Goal: Feedback & Contribution: Leave review/rating

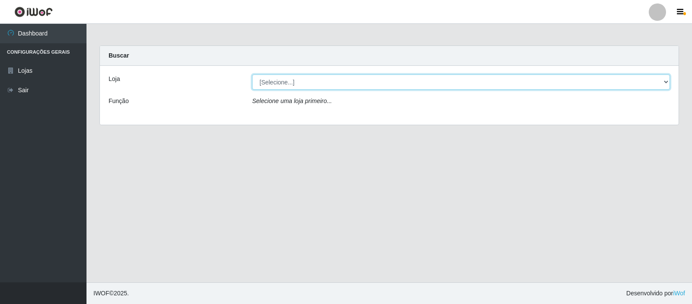
click at [381, 83] on select "[Selecione...] Rede Compras Supermercados - LOJA 3" at bounding box center [461, 81] width 418 height 15
select select "162"
click at [252, 74] on select "[Selecione...] Rede Compras Supermercados - LOJA 3" at bounding box center [461, 81] width 418 height 15
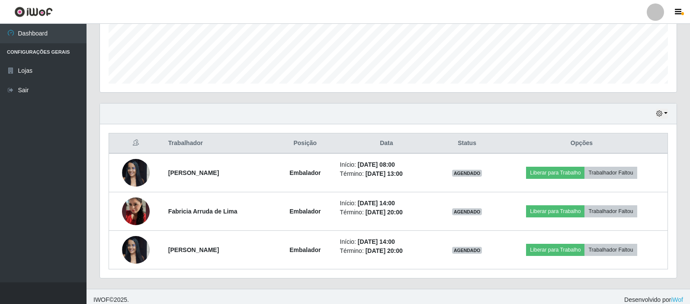
scroll to position [232, 0]
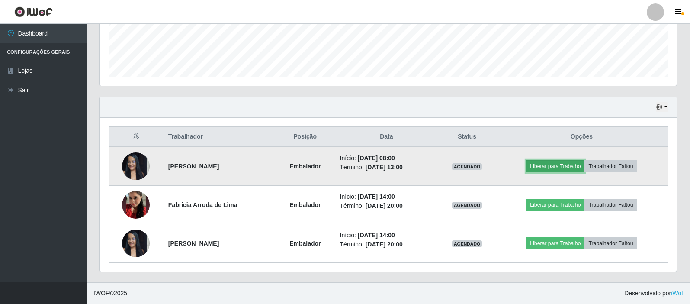
click at [564, 165] on button "Liberar para Trabalho" at bounding box center [555, 166] width 58 height 12
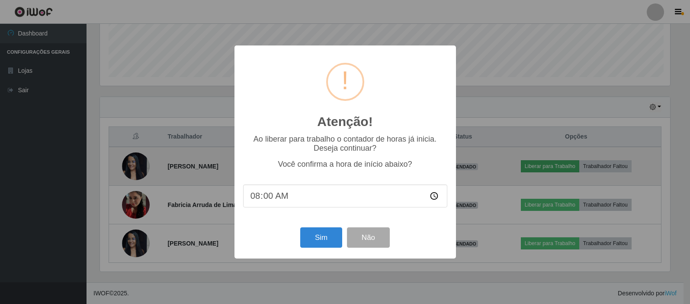
scroll to position [180, 572]
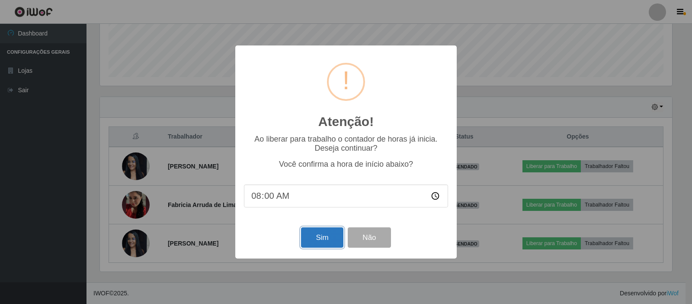
click at [324, 232] on button "Sim" at bounding box center [322, 237] width 42 height 20
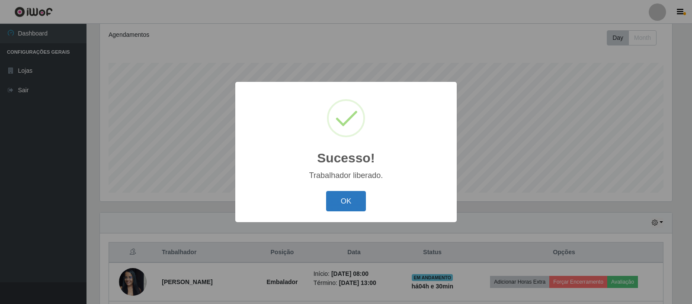
click at [353, 195] on button "OK" at bounding box center [346, 201] width 40 height 20
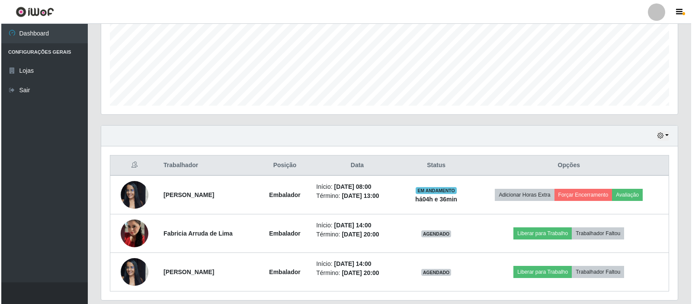
scroll to position [232, 0]
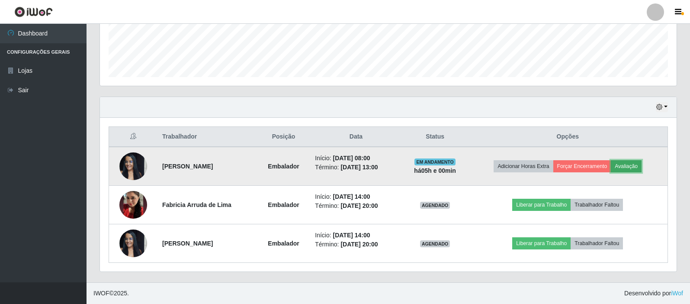
click at [628, 163] on button "Avaliação" at bounding box center [626, 166] width 31 height 12
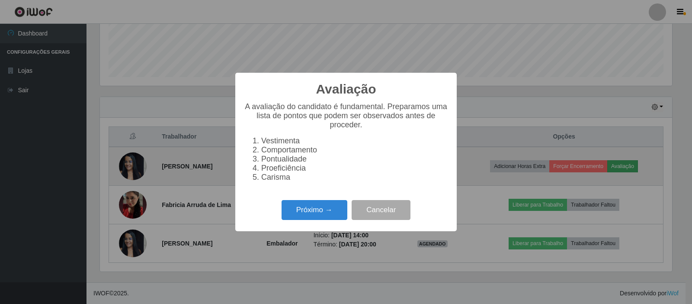
scroll to position [180, 572]
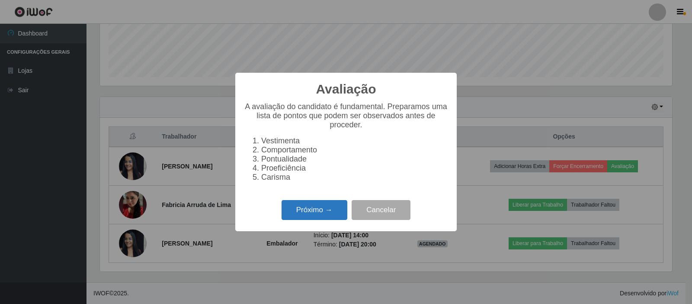
click at [337, 213] on button "Próximo →" at bounding box center [315, 210] width 66 height 20
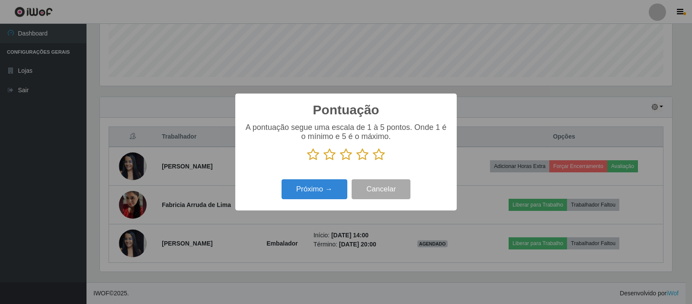
click at [377, 156] on icon at bounding box center [379, 154] width 12 height 13
click at [373, 161] on input "radio" at bounding box center [373, 161] width 0 height 0
click at [330, 185] on button "Próximo →" at bounding box center [315, 189] width 66 height 20
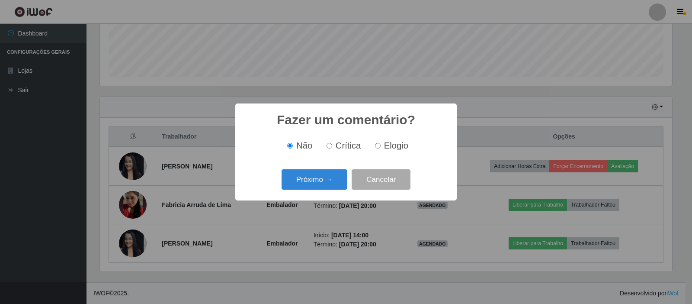
click at [378, 147] on input "Elogio" at bounding box center [378, 146] width 6 height 6
radio input "true"
click at [324, 175] on button "Próximo →" at bounding box center [315, 179] width 66 height 20
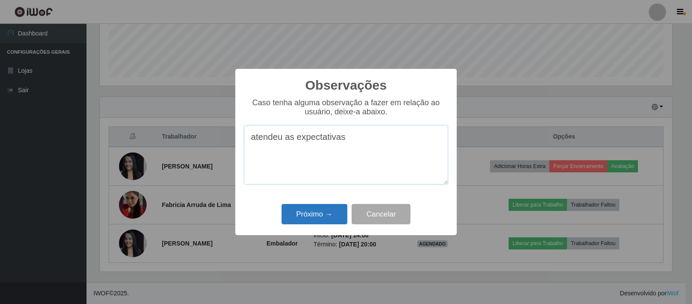
type textarea "atendeu as expectativas"
click at [330, 210] on button "Próximo →" at bounding box center [315, 214] width 66 height 20
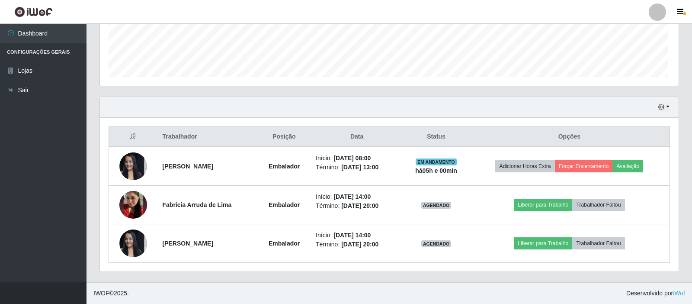
scroll to position [180, 577]
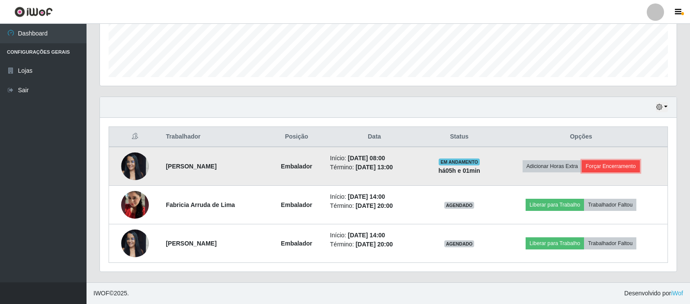
click at [630, 170] on button "Forçar Encerramento" at bounding box center [611, 166] width 58 height 12
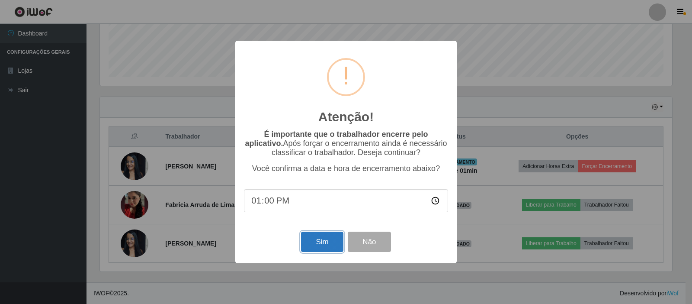
click at [333, 239] on button "Sim" at bounding box center [322, 241] width 42 height 20
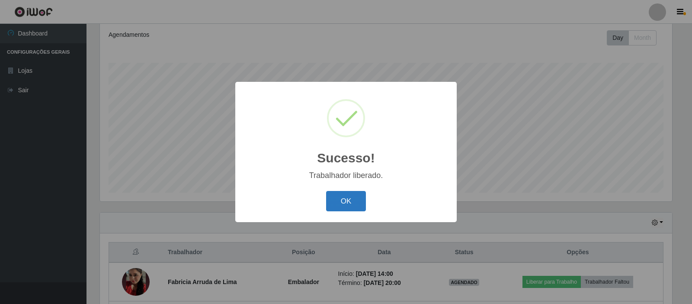
click at [359, 204] on button "OK" at bounding box center [346, 201] width 40 height 20
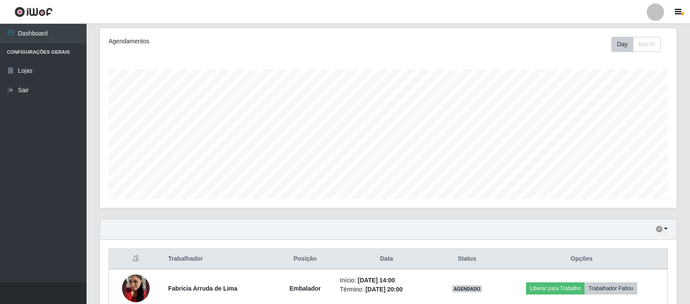
scroll to position [21, 0]
